Goal: Task Accomplishment & Management: Use online tool/utility

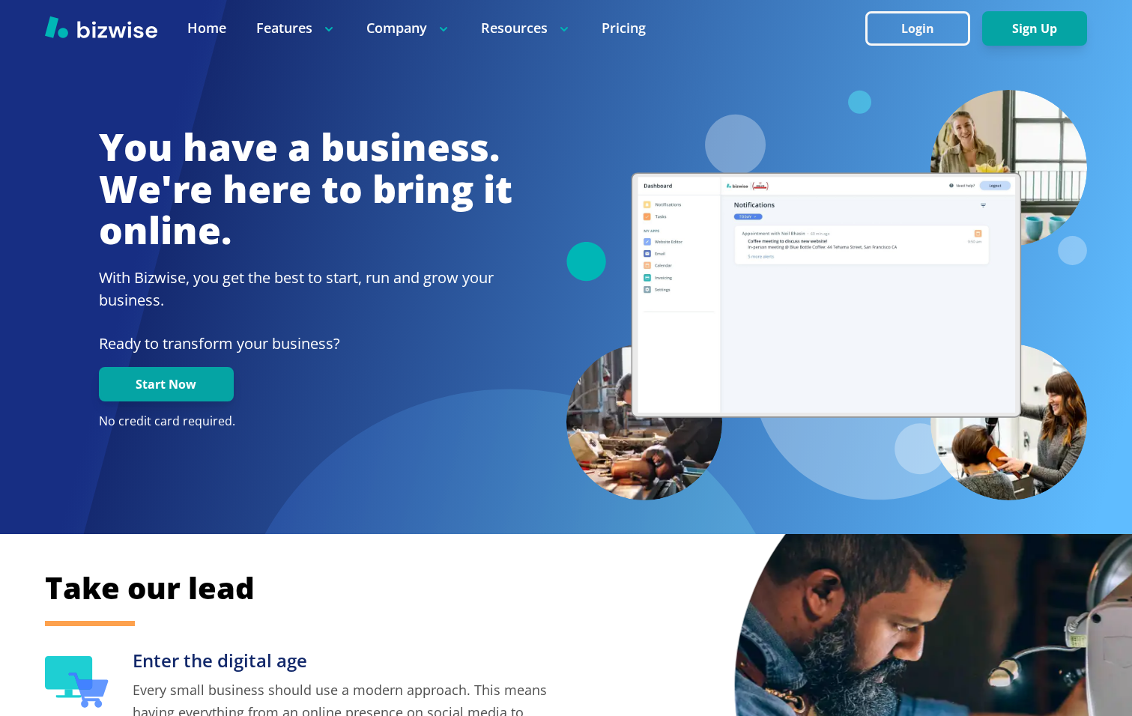
click at [913, 28] on button "Login" at bounding box center [917, 28] width 105 height 34
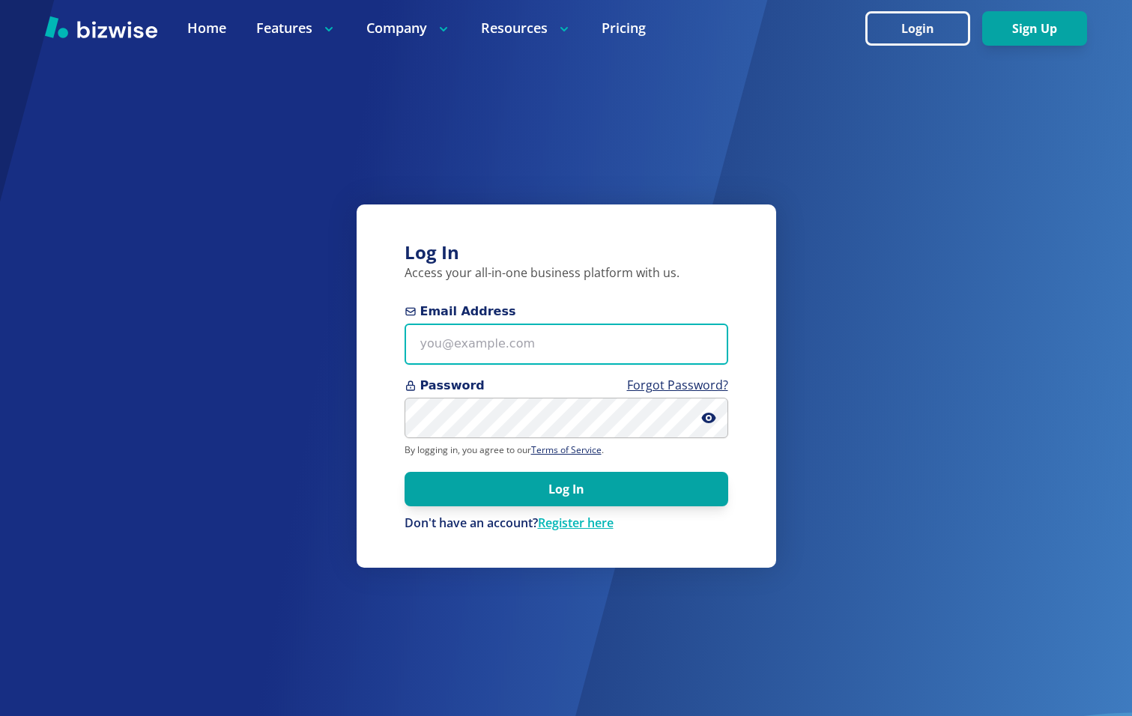
click at [551, 344] on input "Email Address" at bounding box center [567, 344] width 324 height 41
type input "kieran@bizwise.com"
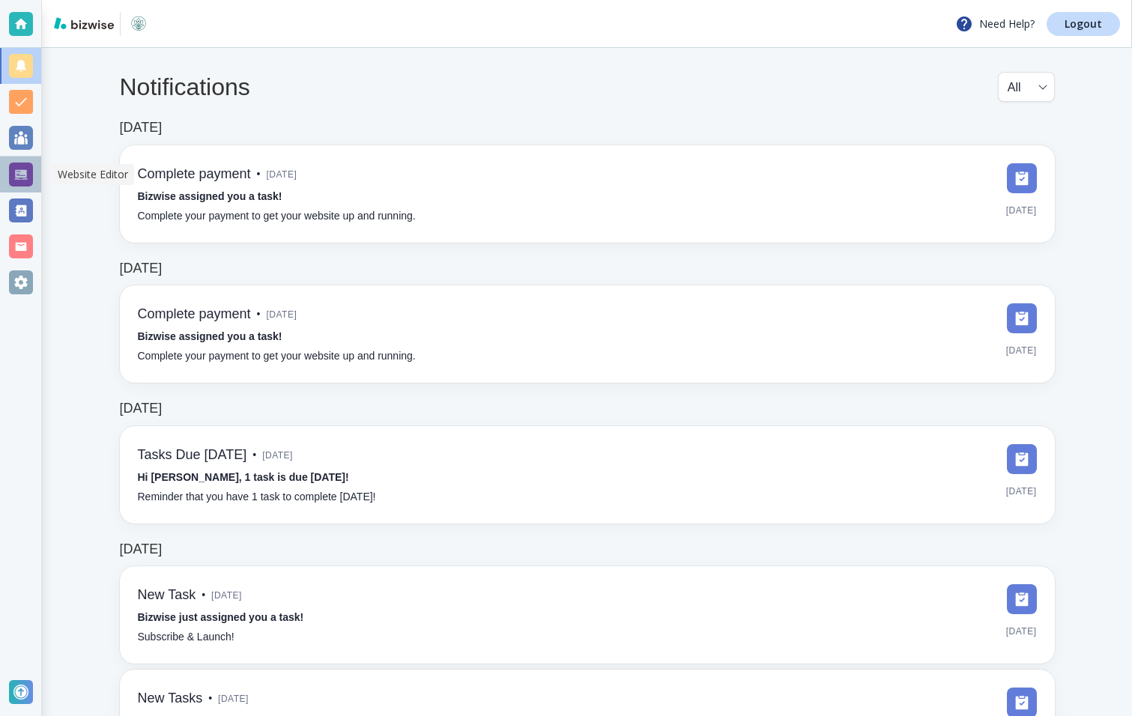
click at [32, 172] on div at bounding box center [20, 175] width 41 height 36
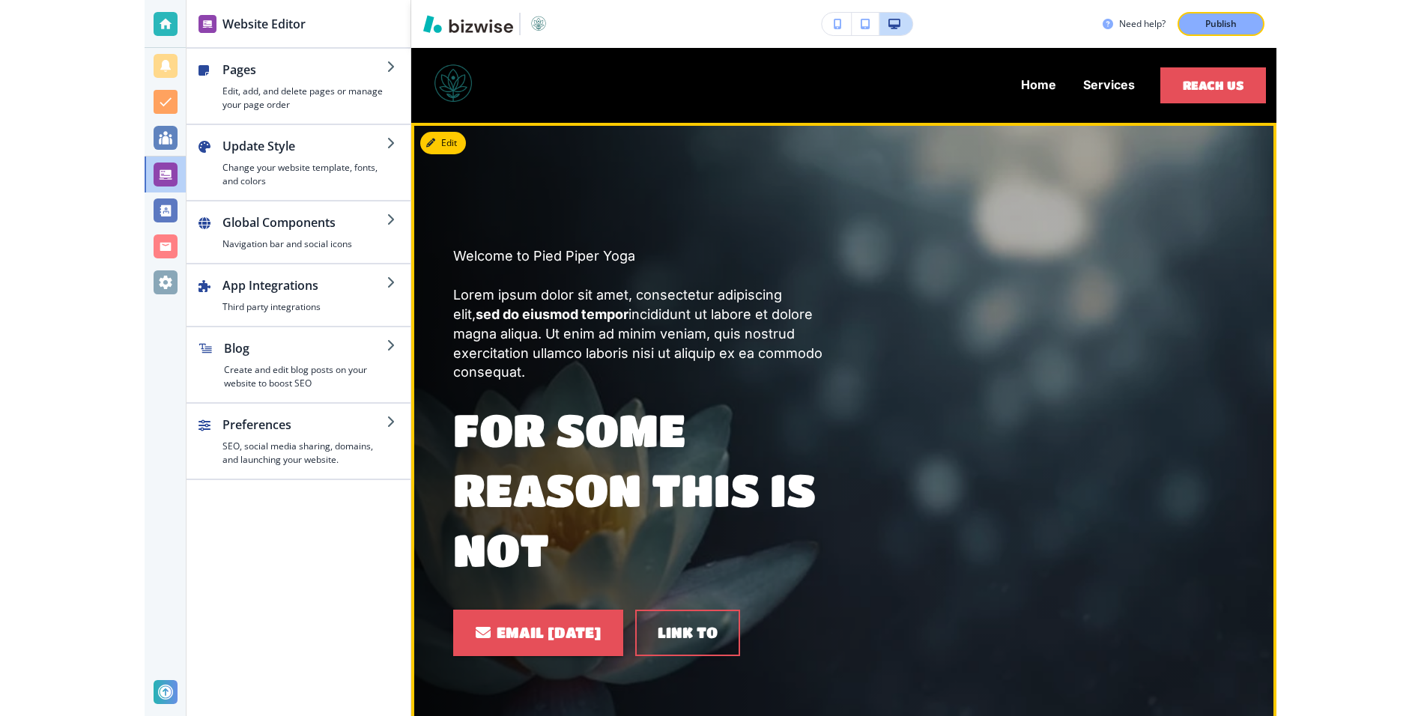
scroll to position [183, 0]
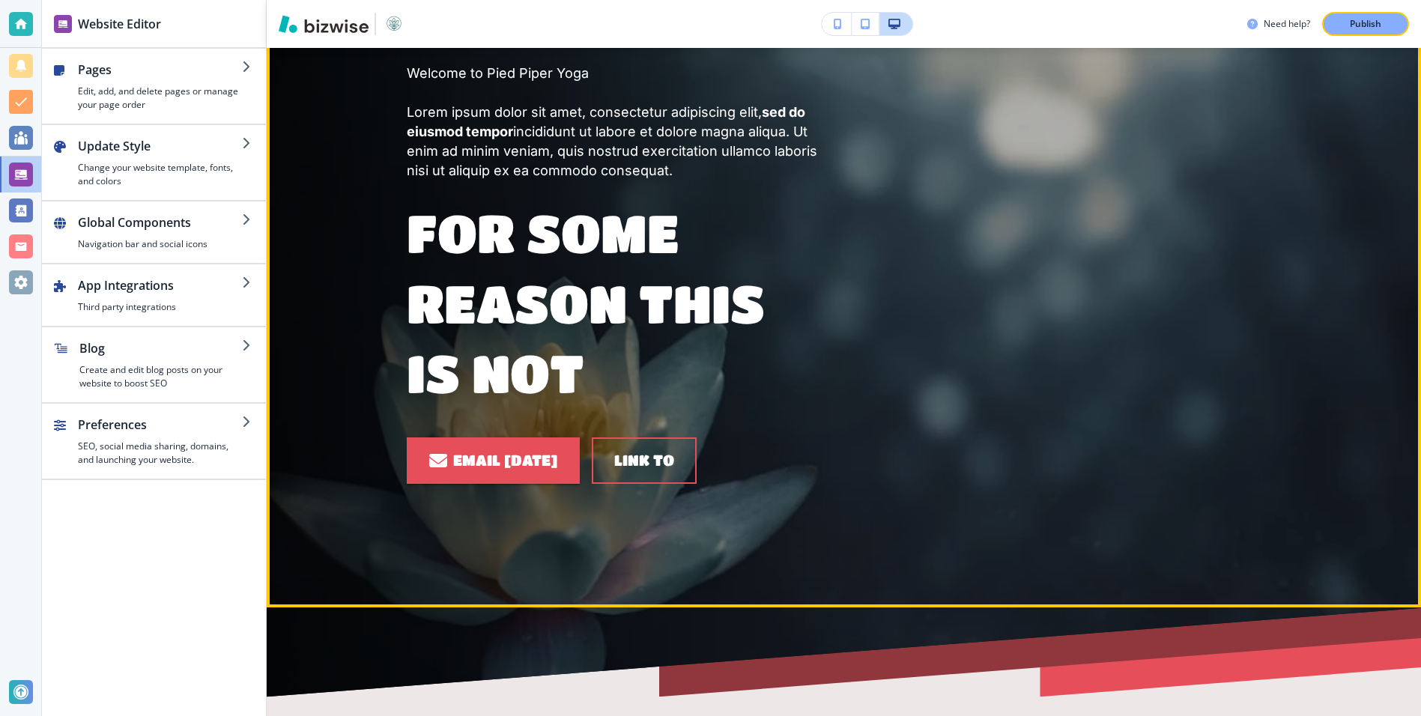
click at [874, 252] on div "Welcome to Pied Piper Yoga Lorem ipsum dolor sit amet, consectetur adipiscing e…" at bounding box center [826, 256] width 911 height 576
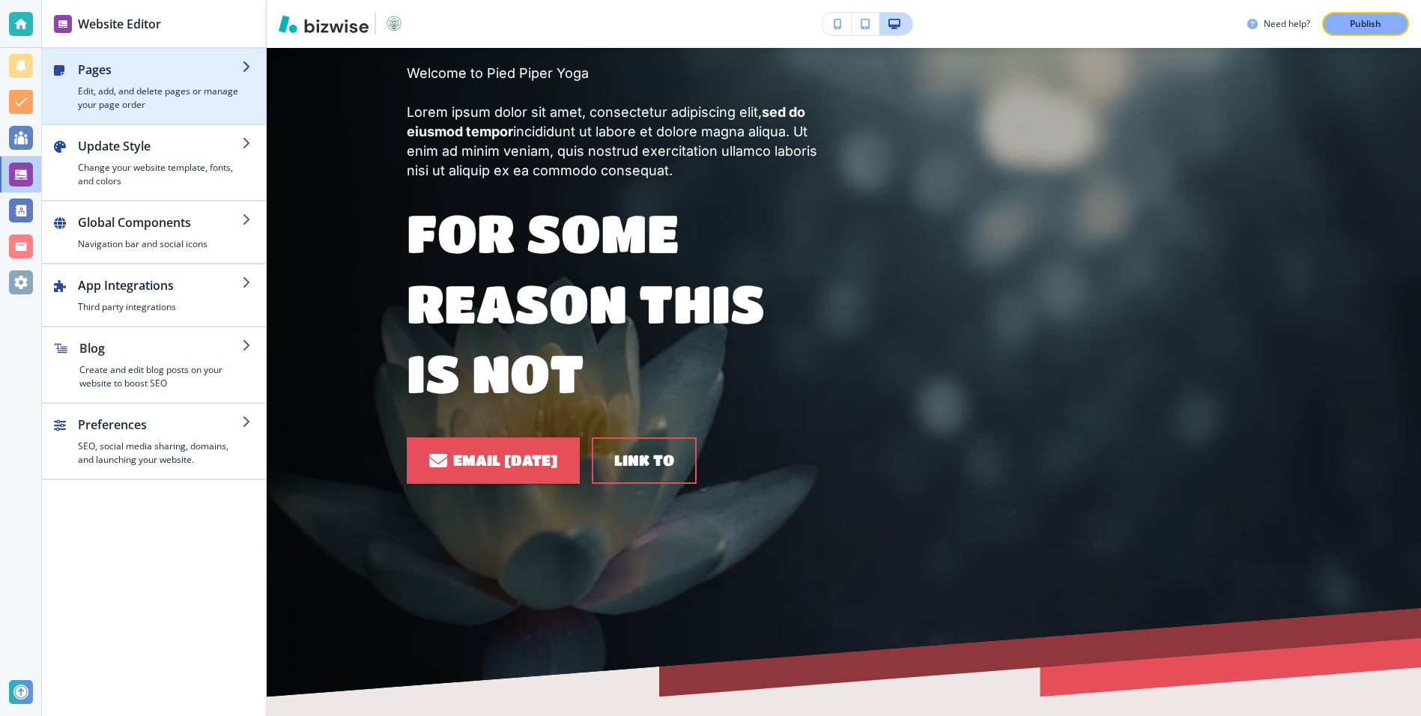
click at [133, 73] on h2 "Pages" at bounding box center [160, 70] width 164 height 18
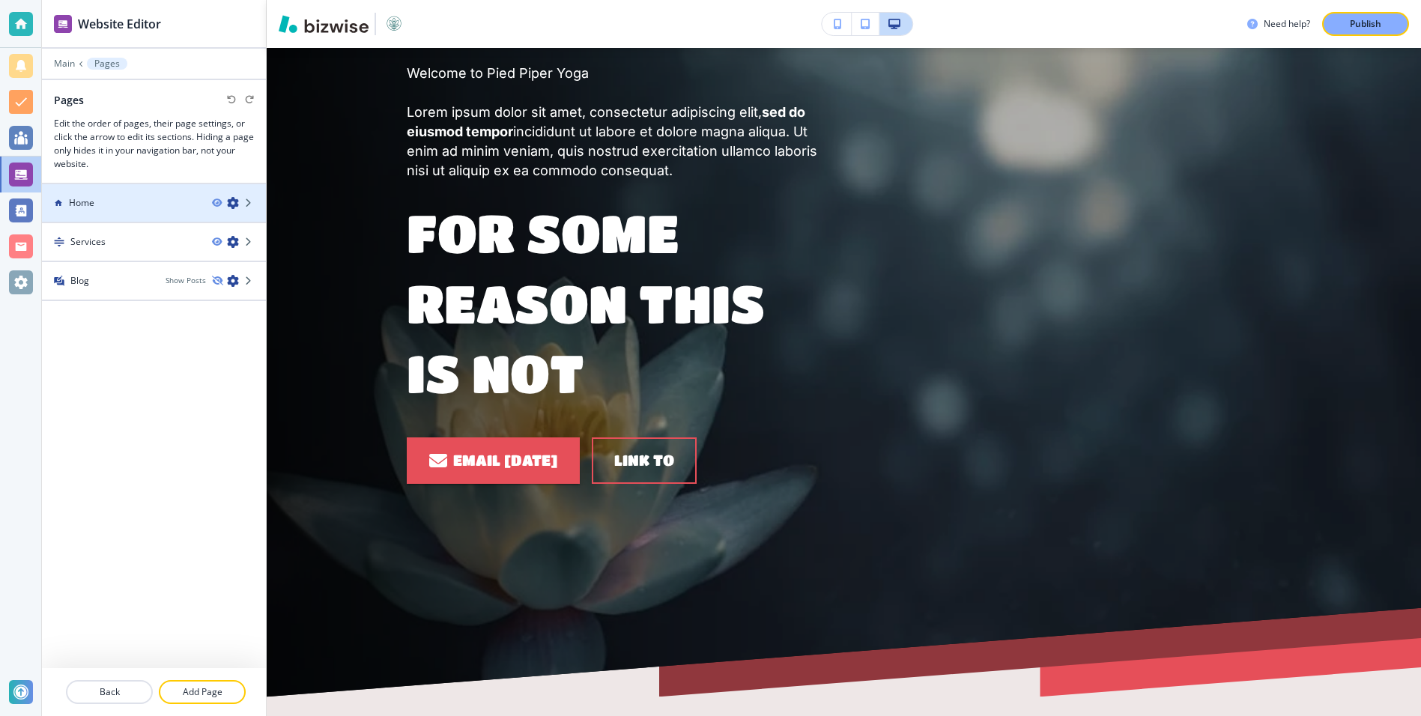
click at [140, 205] on div "Home" at bounding box center [121, 202] width 158 height 13
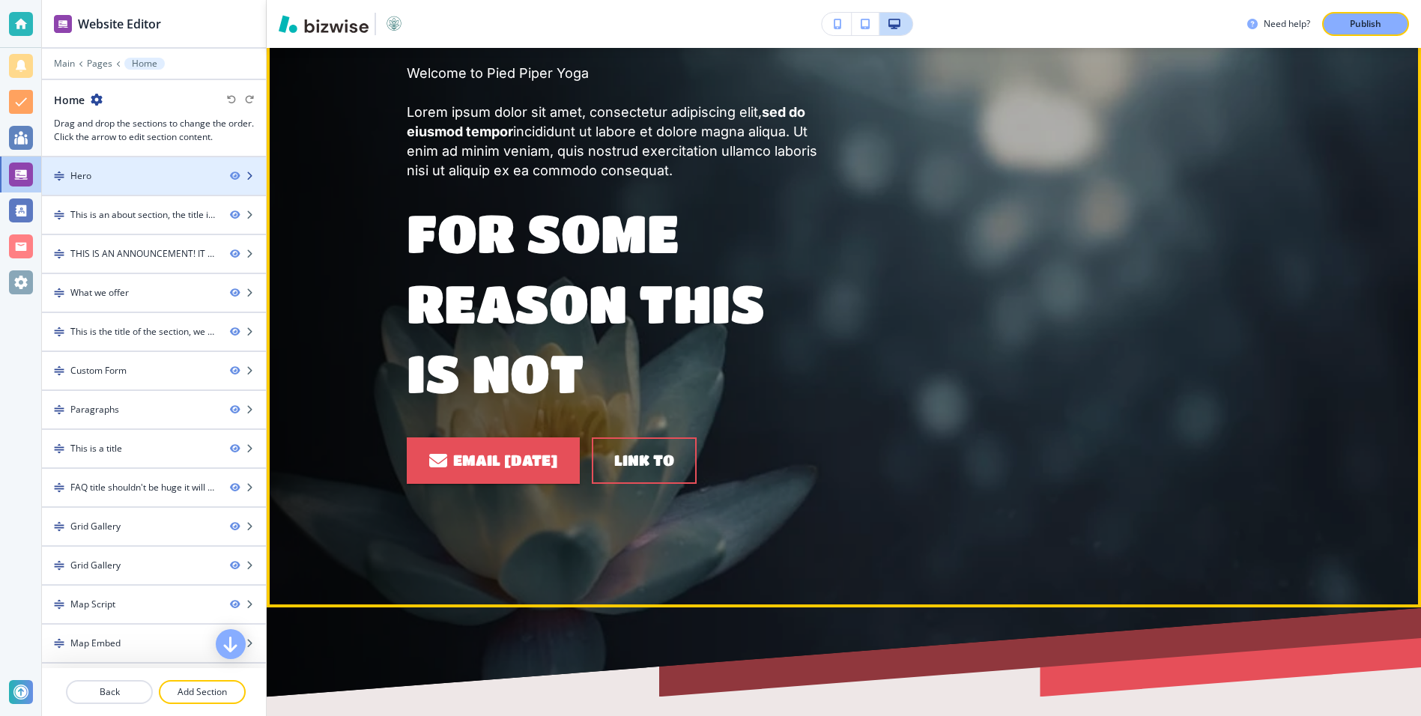
click at [114, 180] on div "Hero" at bounding box center [130, 175] width 176 height 13
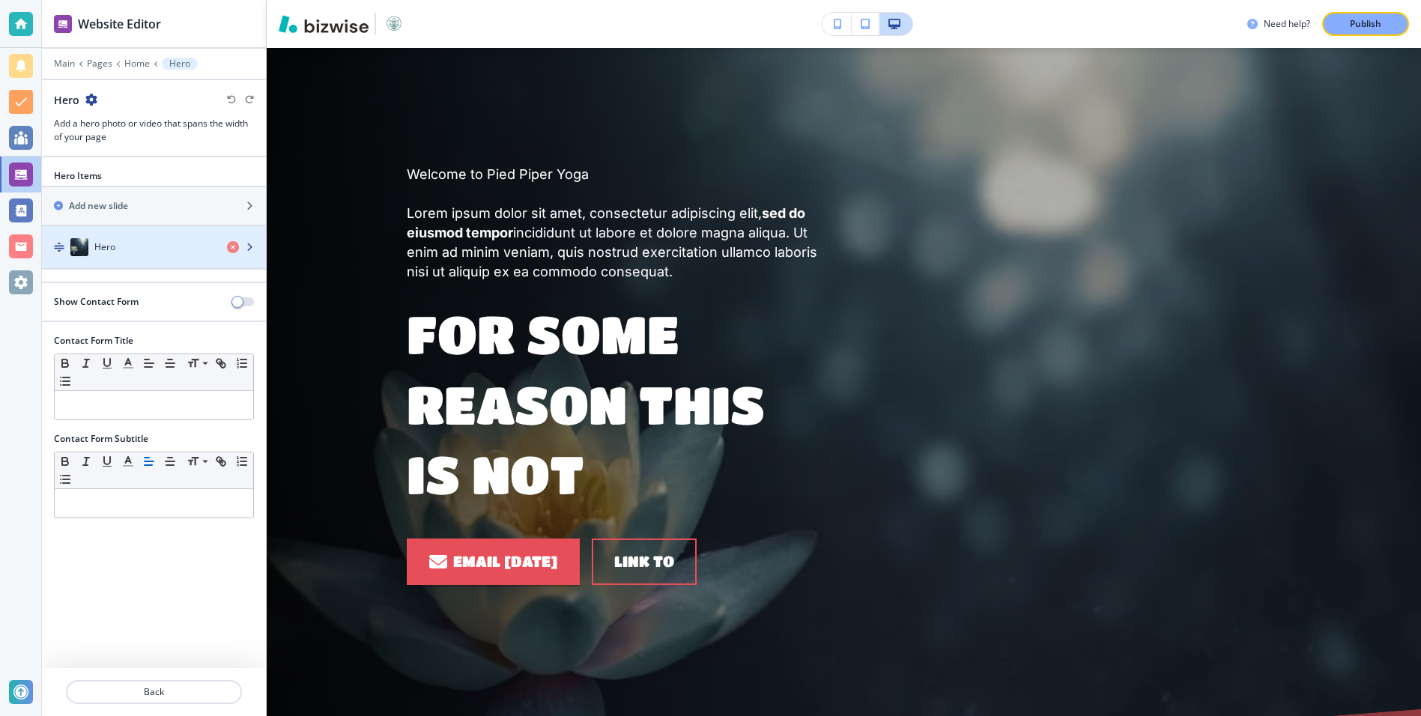
scroll to position [75, 0]
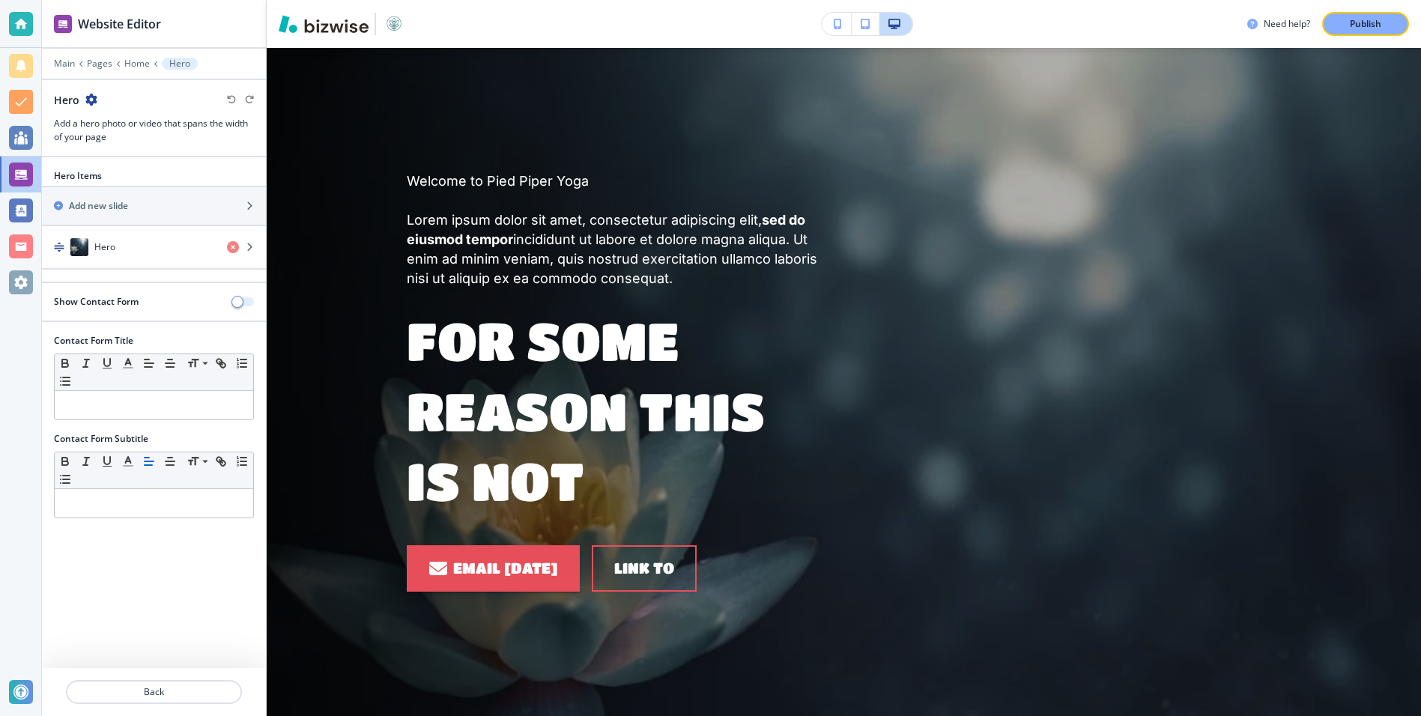
click at [249, 306] on button "button" at bounding box center [243, 301] width 21 height 9
